Goal: Transaction & Acquisition: Obtain resource

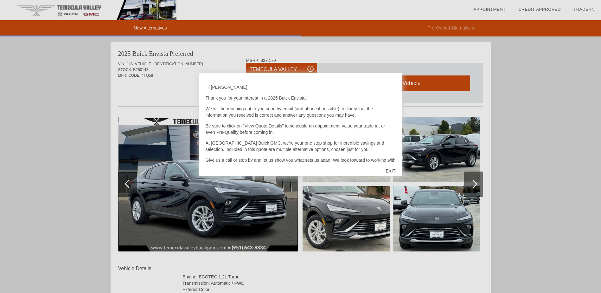
scroll to position [295, 0]
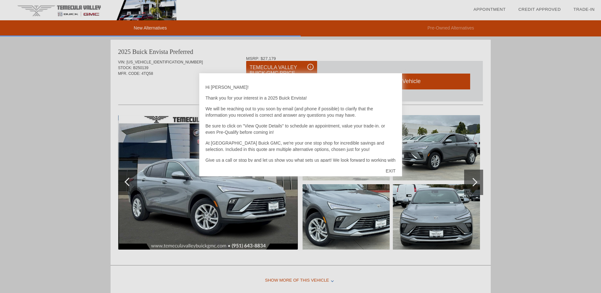
click at [393, 170] on div "EXIT" at bounding box center [390, 170] width 22 height 19
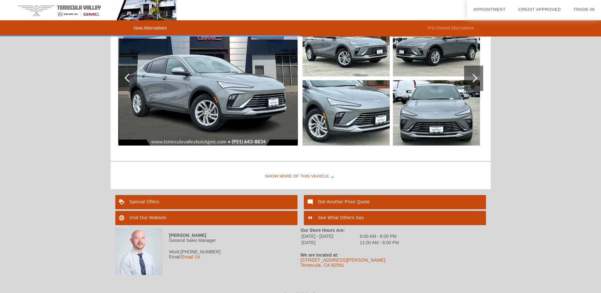
scroll to position [405, 0]
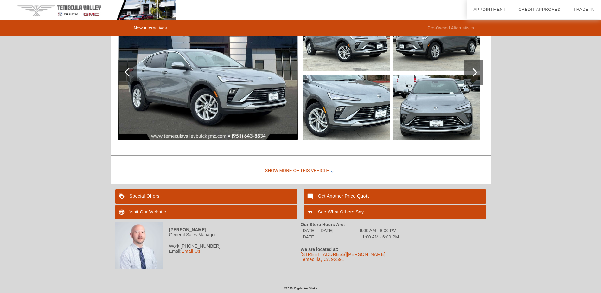
click at [285, 168] on div "Show More of this Vehicle" at bounding box center [301, 170] width 380 height 25
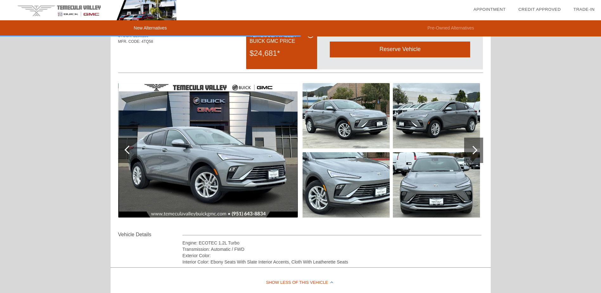
scroll to position [327, 0]
click at [127, 149] on div at bounding box center [129, 149] width 9 height 9
click at [474, 150] on div at bounding box center [473, 149] width 9 height 9
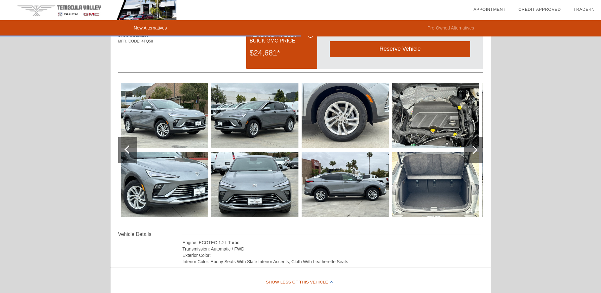
click at [475, 148] on div at bounding box center [473, 149] width 9 height 9
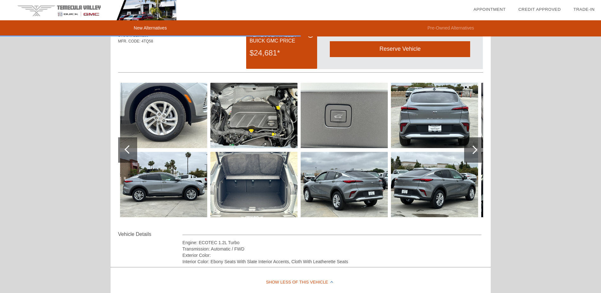
click at [475, 148] on div at bounding box center [473, 149] width 9 height 9
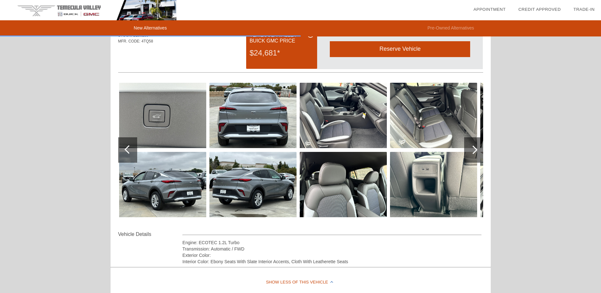
click at [475, 148] on div at bounding box center [473, 149] width 9 height 9
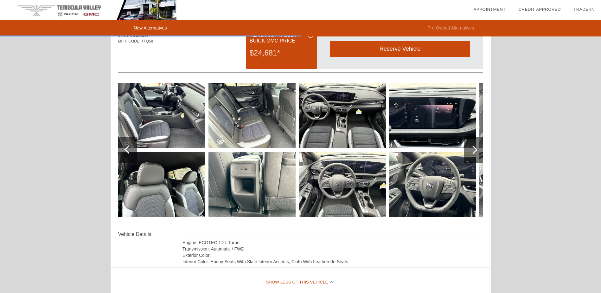
click at [475, 148] on div at bounding box center [473, 149] width 9 height 9
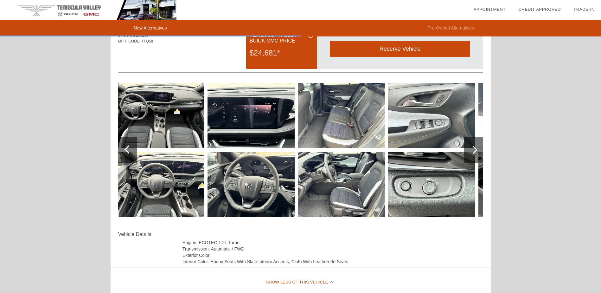
click at [475, 148] on div at bounding box center [473, 149] width 9 height 9
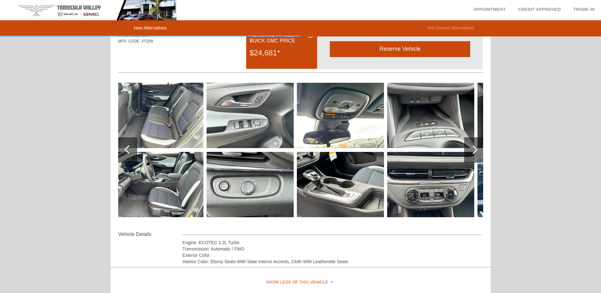
click at [475, 148] on div at bounding box center [473, 149] width 9 height 9
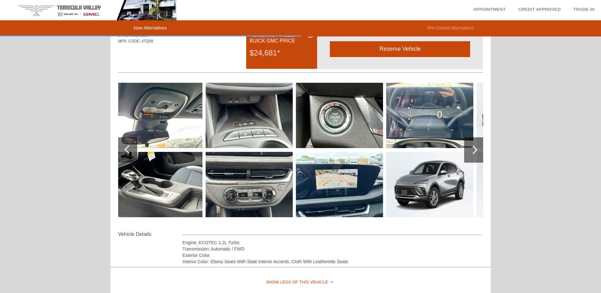
click at [475, 148] on div at bounding box center [473, 149] width 9 height 9
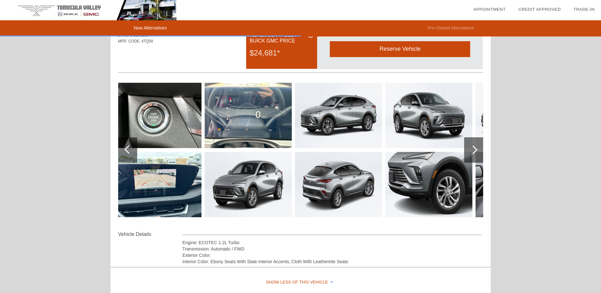
click at [475, 148] on div at bounding box center [473, 149] width 9 height 9
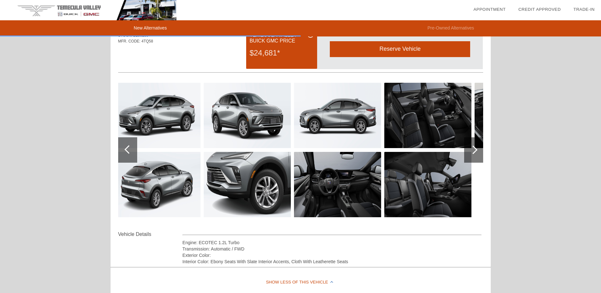
click at [475, 148] on div at bounding box center [473, 149] width 9 height 9
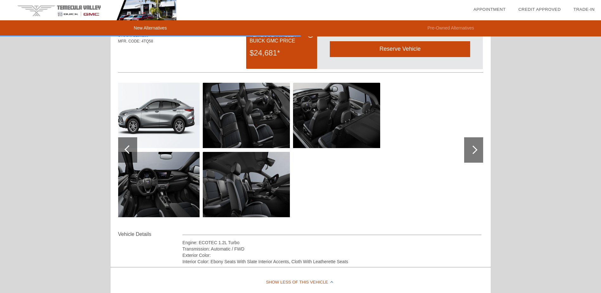
click at [475, 148] on div at bounding box center [473, 149] width 9 height 9
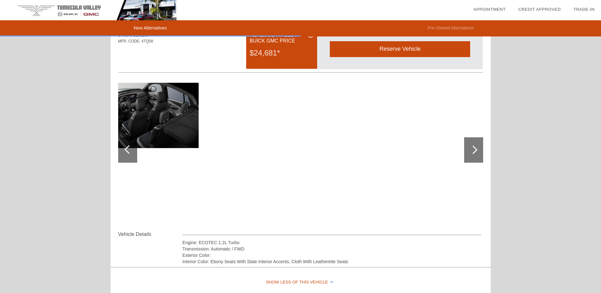
click at [475, 148] on div at bounding box center [473, 149] width 9 height 9
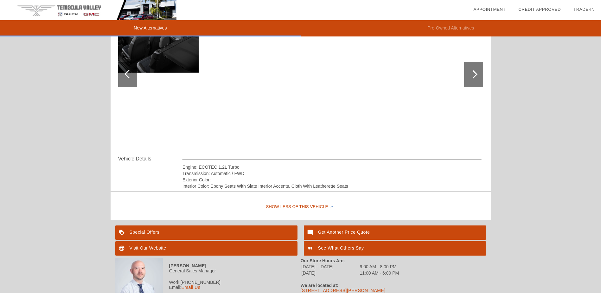
scroll to position [439, 0]
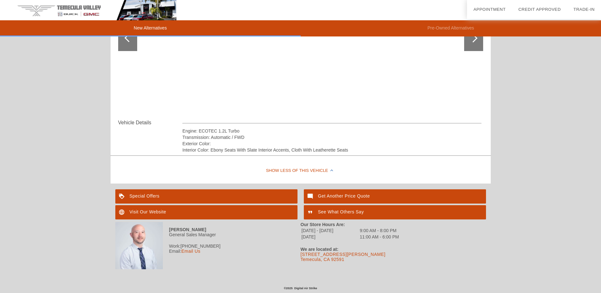
click at [233, 197] on div "Special Offers" at bounding box center [206, 196] width 182 height 14
